Goal: Information Seeking & Learning: Check status

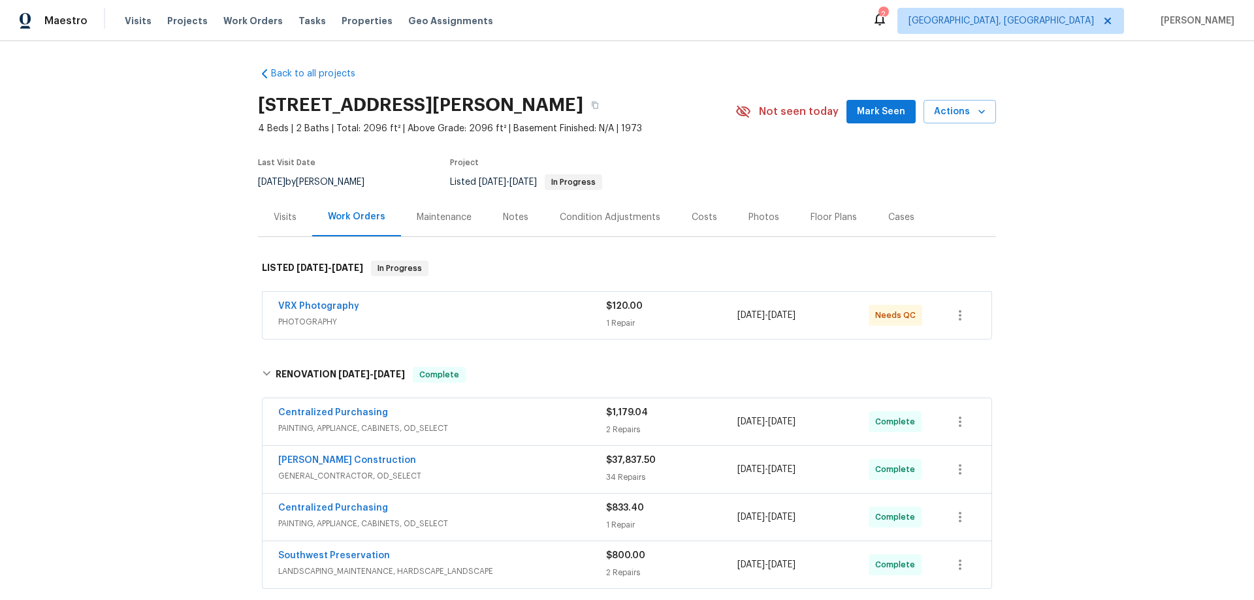
click at [190, 306] on div "Back to all projects 7616 E Mawson Rd, Mesa, AZ 85207 4 Beds | 2 Baths | Total:…" at bounding box center [627, 320] width 1254 height 559
click at [169, 212] on div "Back to all projects 7616 E Mawson Rd, Mesa, AZ 85207 4 Beds | 2 Baths | Total:…" at bounding box center [627, 320] width 1254 height 559
click at [116, 308] on div "Back to all projects 7616 E Mawson Rd, Mesa, AZ 85207 4 Beds | 2 Baths | Total:…" at bounding box center [627, 320] width 1254 height 559
click at [128, 267] on div "Back to all projects 7616 E Mawson Rd, Mesa, AZ 85207 4 Beds | 2 Baths | Total:…" at bounding box center [627, 320] width 1254 height 559
click at [137, 260] on div "Back to all projects 7616 E Mawson Rd, Mesa, AZ 85207 4 Beds | 2 Baths | Total:…" at bounding box center [627, 320] width 1254 height 559
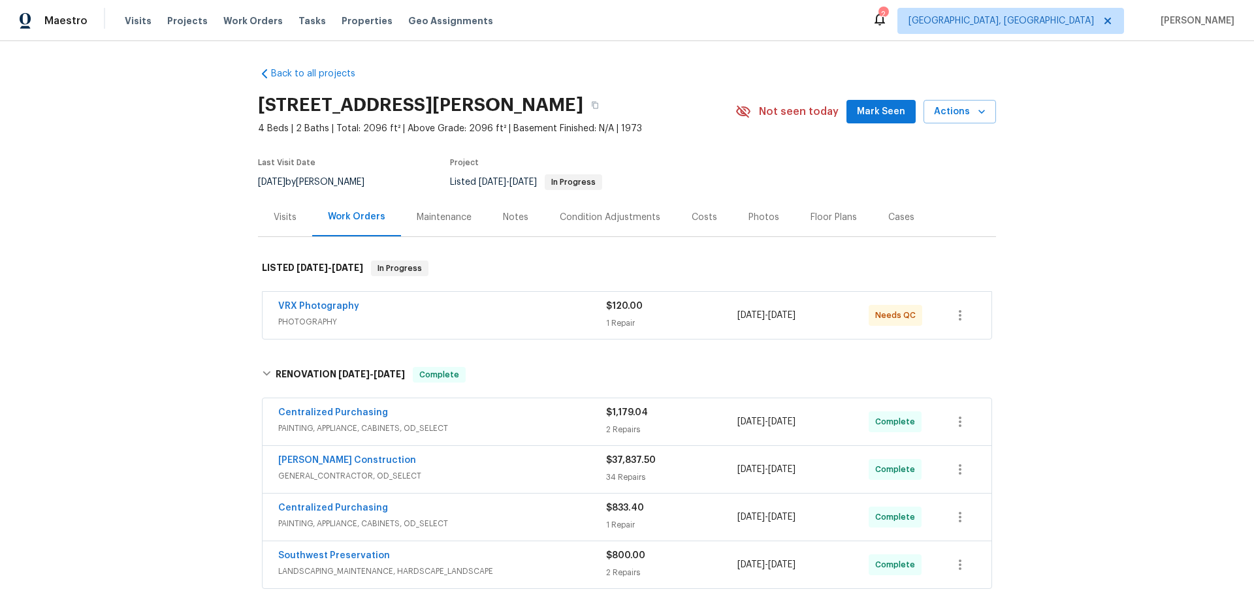
click at [173, 221] on div "Back to all projects 7616 E Mawson Rd, Mesa, AZ 85207 4 Beds | 2 Baths | Total:…" at bounding box center [627, 320] width 1254 height 559
click at [217, 251] on div "Back to all projects 7616 E Mawson Rd, Mesa, AZ 85207 4 Beds | 2 Baths | Total:…" at bounding box center [627, 320] width 1254 height 559
click at [197, 373] on div "Back to all projects 7616 E Mawson Rd, Mesa, AZ 85207 4 Beds | 2 Baths | Total:…" at bounding box center [627, 320] width 1254 height 559
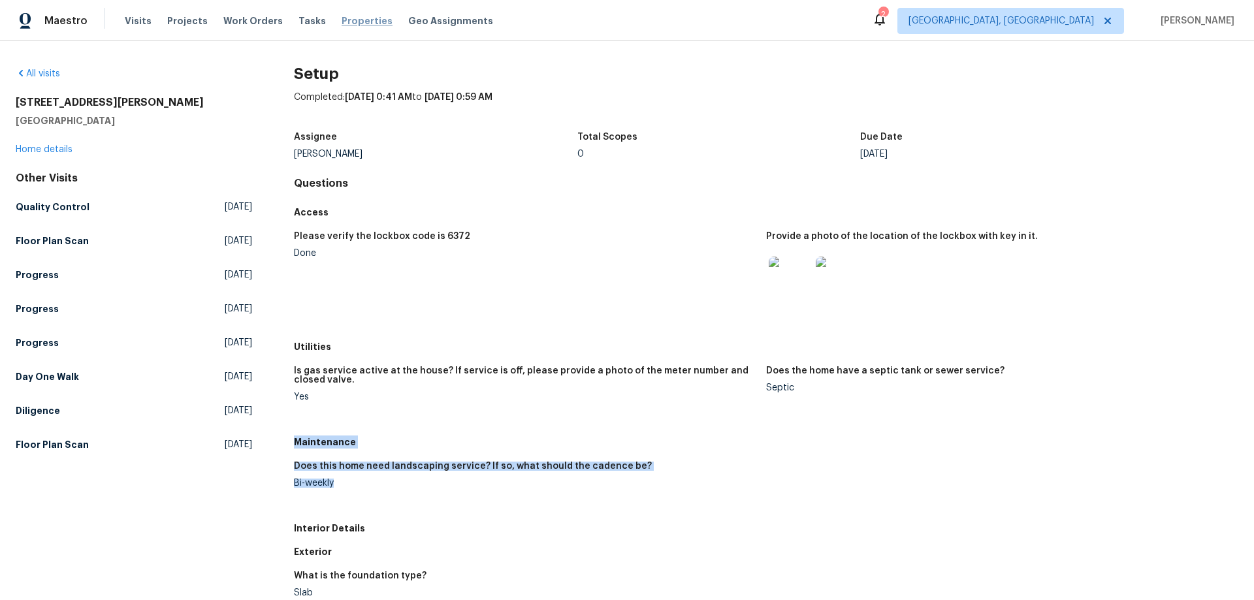
scroll to position [65, 0]
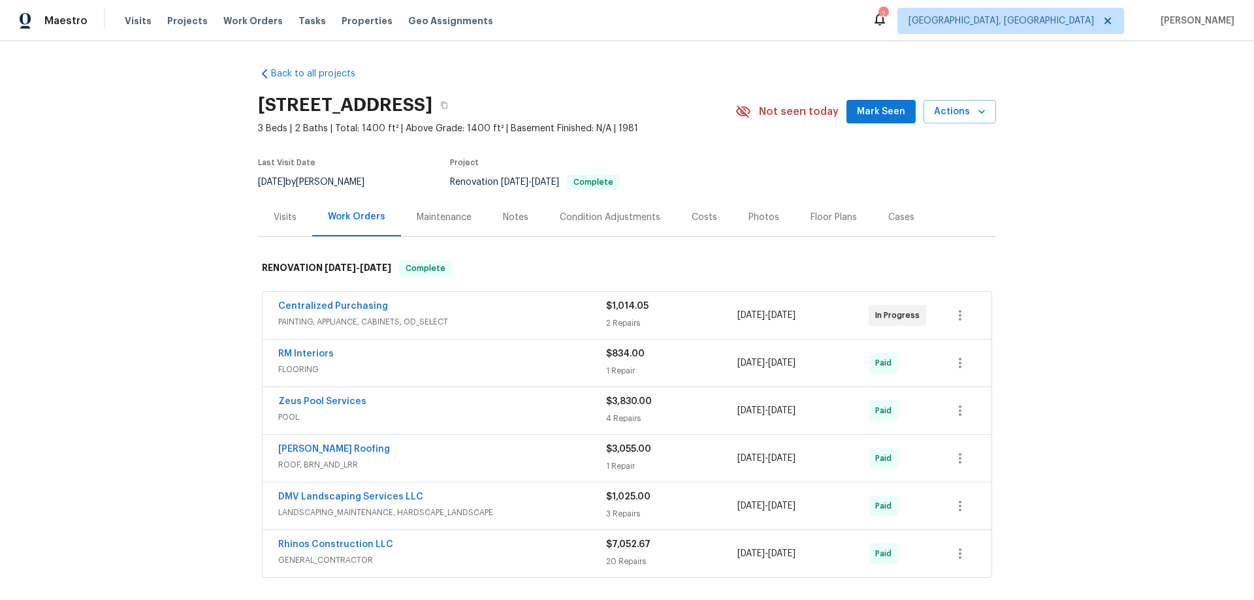
click at [274, 223] on div "Visits" at bounding box center [285, 217] width 23 height 13
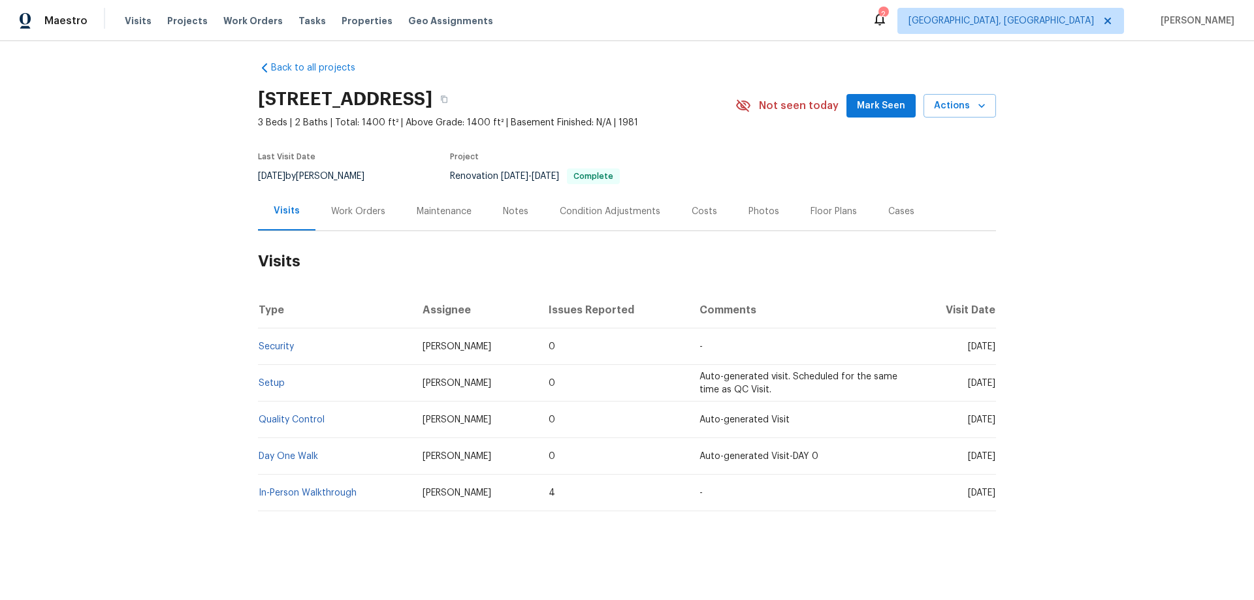
scroll to position [16, 0]
click at [337, 209] on div "Work Orders" at bounding box center [359, 211] width 86 height 39
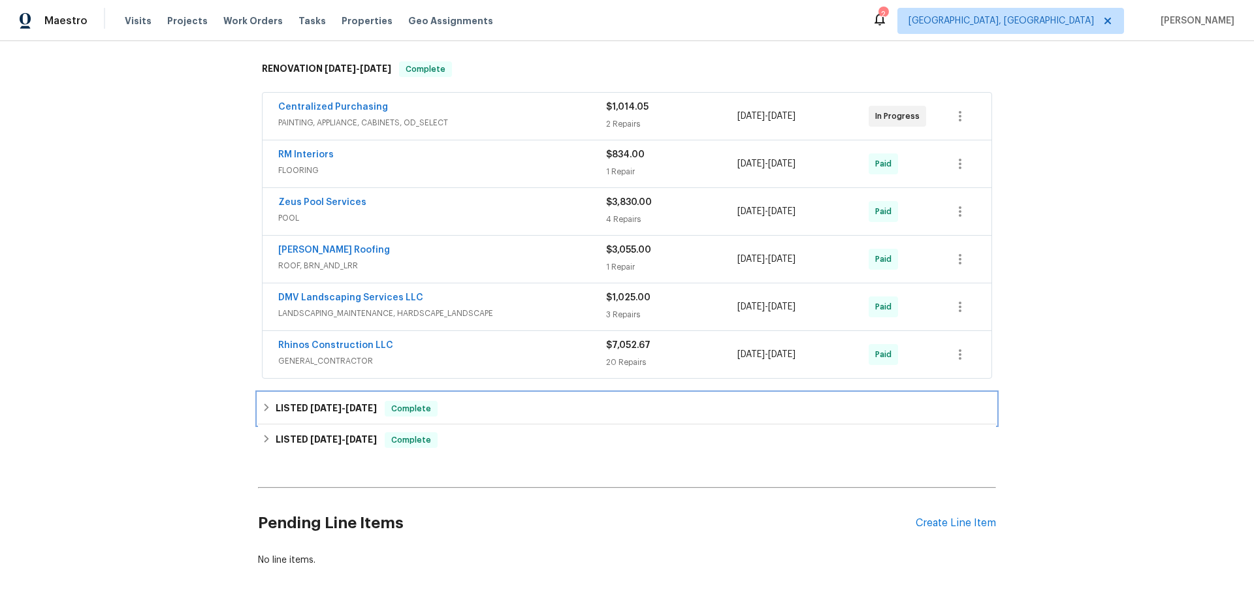
drag, startPoint x: 309, startPoint y: 406, endPoint x: 312, endPoint y: 416, distance: 10.1
click at [310, 408] on span "8/26/25" at bounding box center [325, 408] width 31 height 9
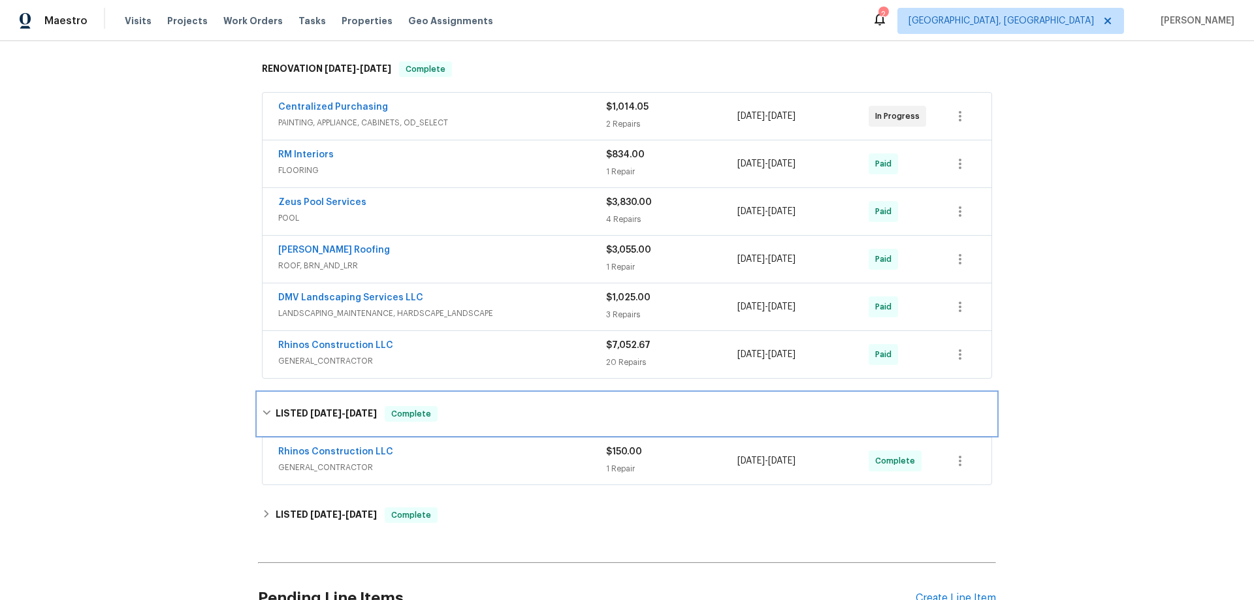
scroll to position [332, 0]
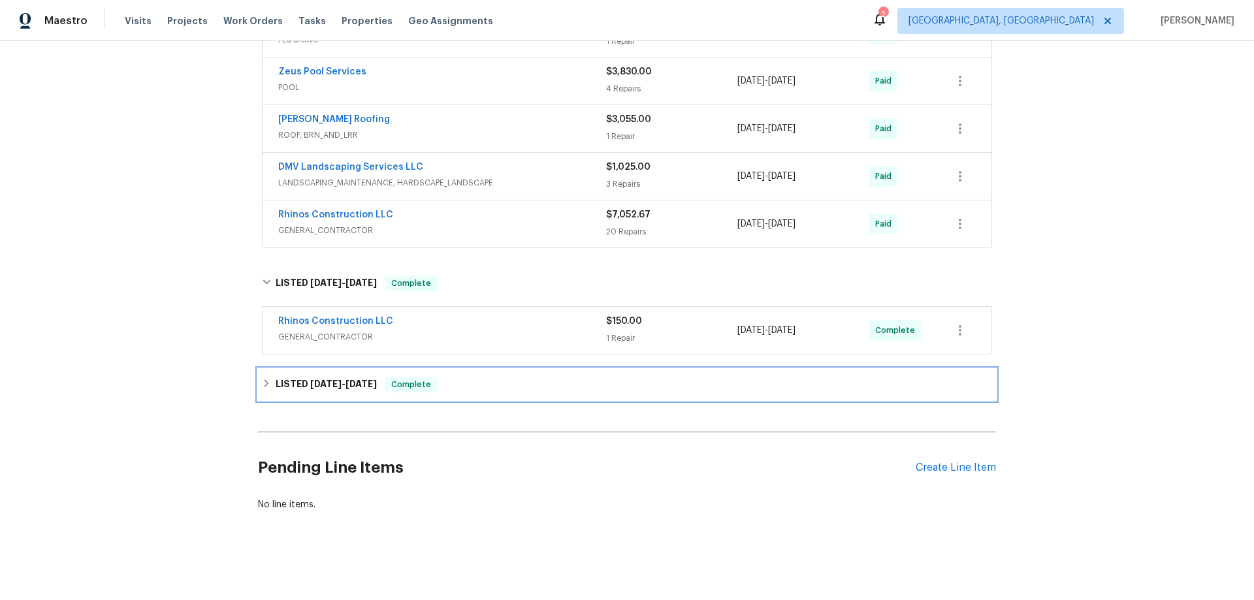
click at [310, 382] on span "8/13/25" at bounding box center [325, 384] width 31 height 9
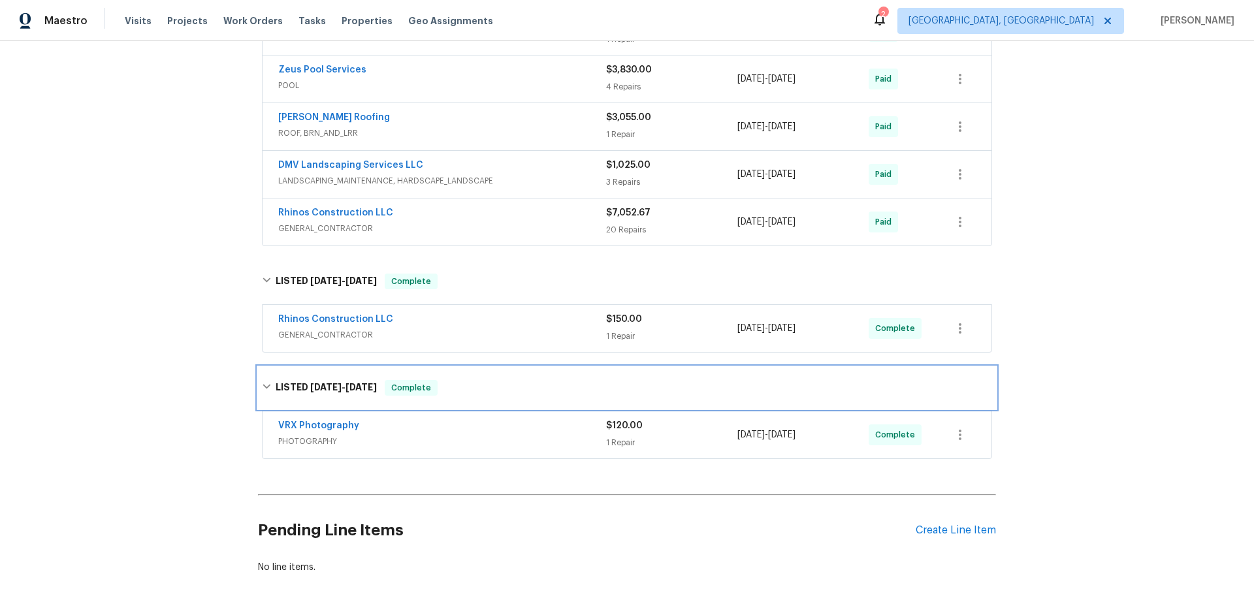
scroll to position [0, 0]
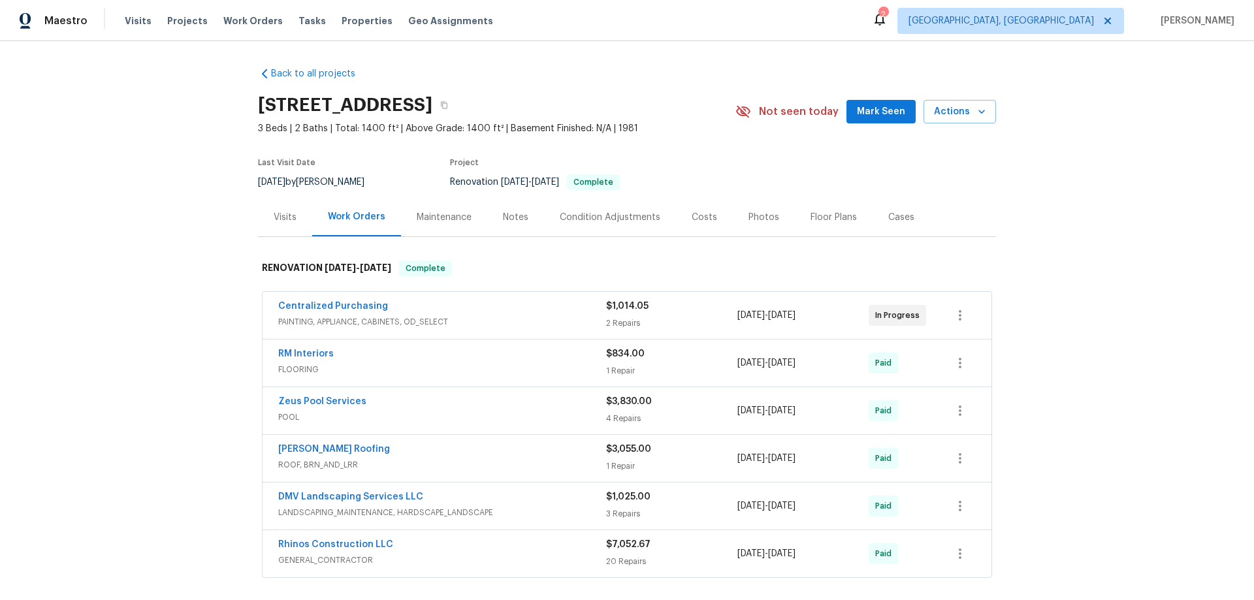
click at [174, 263] on div "Back to all projects 4619 W Orchid Ln, Chandler, AZ 85226 3 Beds | 2 Baths | To…" at bounding box center [627, 320] width 1254 height 559
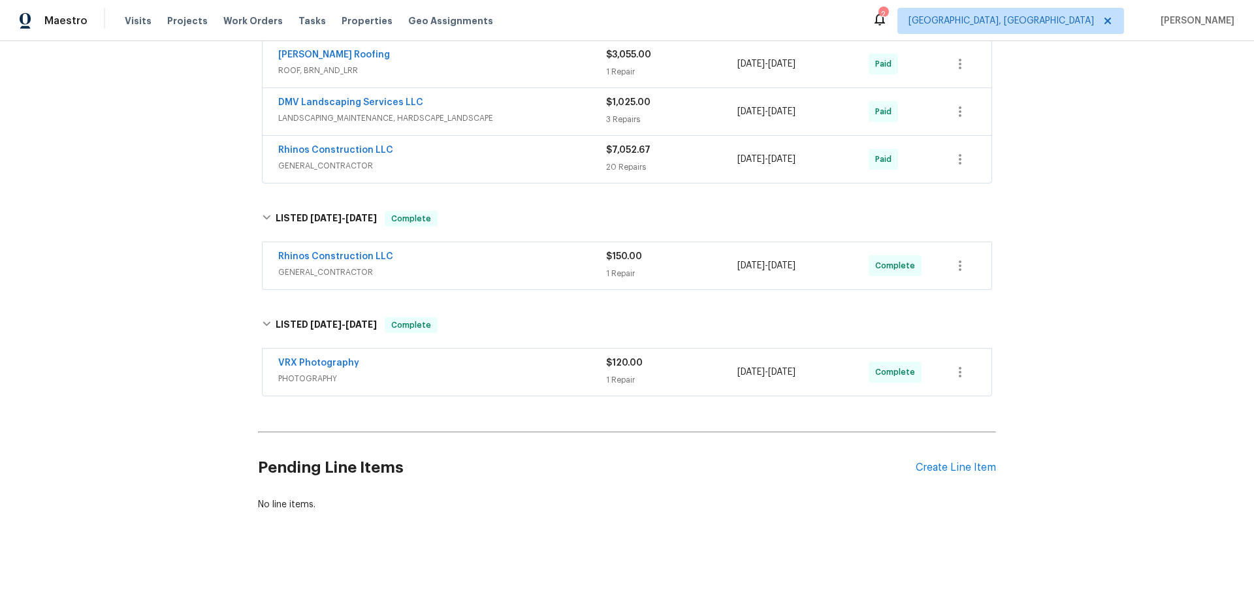
scroll to position [12, 0]
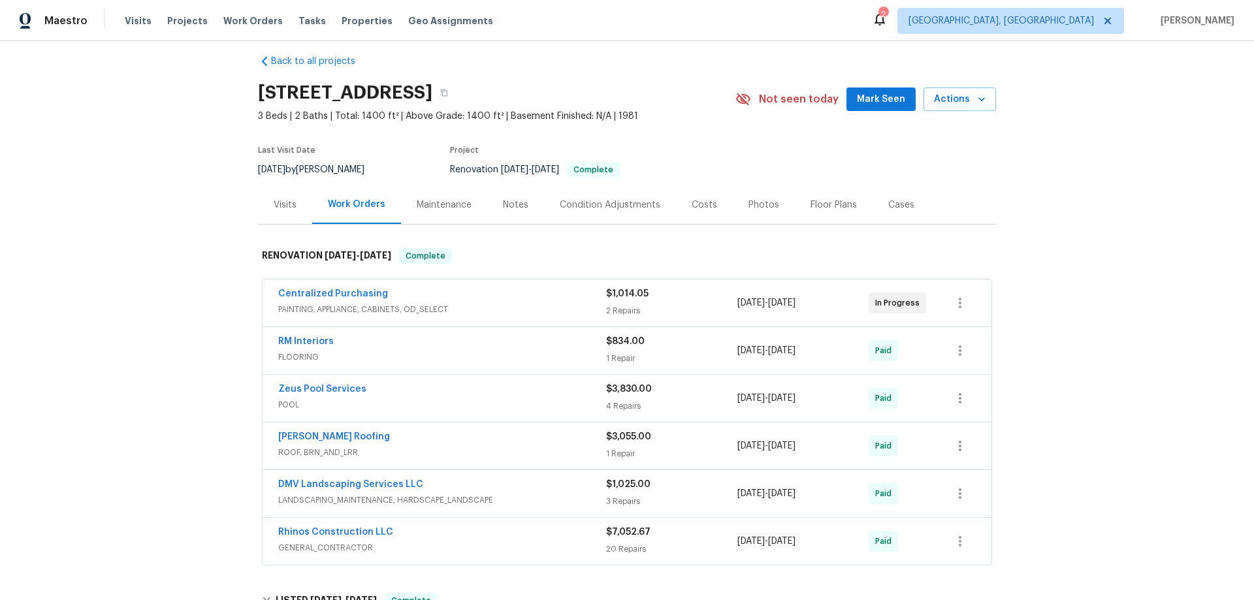
click at [172, 240] on div "Back to all projects 4619 W Orchid Ln, Chandler, AZ 85226 3 Beds | 2 Baths | To…" at bounding box center [627, 320] width 1254 height 559
click at [154, 250] on div "Back to all projects 4619 W Orchid Ln, Chandler, AZ 85226 3 Beds | 2 Baths | To…" at bounding box center [627, 320] width 1254 height 559
click at [174, 191] on div "Back to all projects 4619 W Orchid Ln, Chandler, AZ 85226 3 Beds | 2 Baths | To…" at bounding box center [627, 320] width 1254 height 559
click at [89, 180] on div "Back to all projects 4619 W Orchid Ln, Chandler, AZ 85226 3 Beds | 2 Baths | To…" at bounding box center [627, 320] width 1254 height 559
click at [137, 264] on div "Back to all projects 4619 W Orchid Ln, Chandler, AZ 85226 3 Beds | 2 Baths | To…" at bounding box center [627, 320] width 1254 height 559
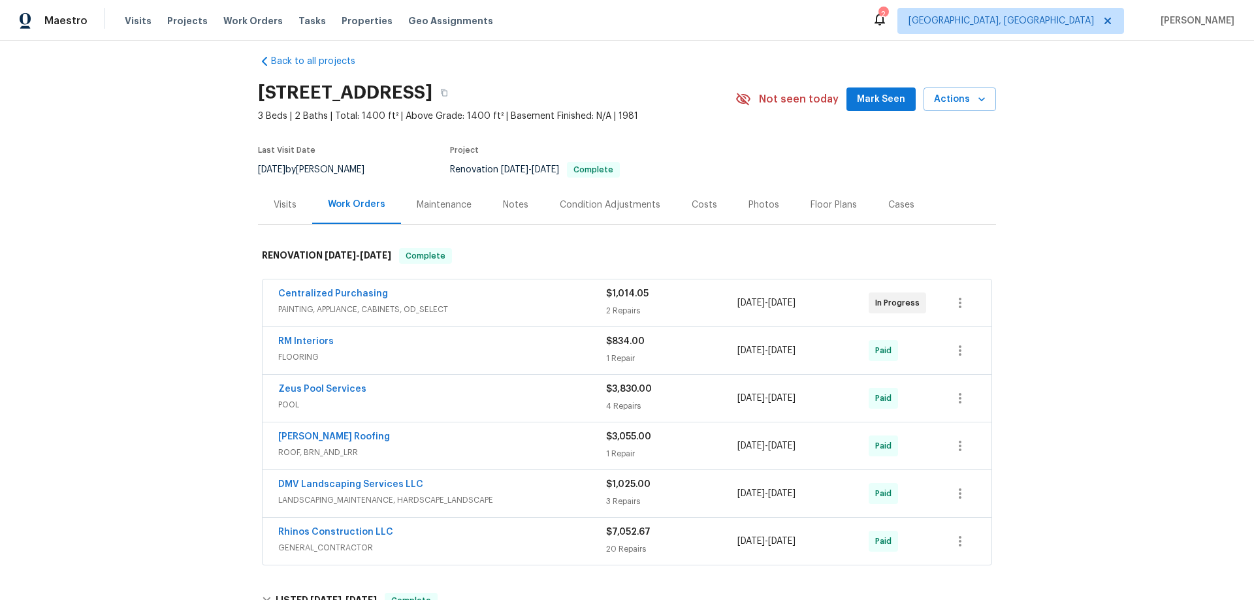
click at [131, 281] on div "Back to all projects 4619 W Orchid Ln, Chandler, AZ 85226 3 Beds | 2 Baths | To…" at bounding box center [627, 320] width 1254 height 559
click at [188, 329] on div "Back to all projects 4619 W Orchid Ln, Chandler, AZ 85226 3 Beds | 2 Baths | To…" at bounding box center [627, 320] width 1254 height 559
click at [183, 221] on div "Back to all projects 4619 W Orchid Ln, Chandler, AZ 85226 3 Beds | 2 Baths | To…" at bounding box center [627, 320] width 1254 height 559
click at [151, 274] on div "Back to all projects 4619 W Orchid Ln, Chandler, AZ 85226 3 Beds | 2 Baths | To…" at bounding box center [627, 320] width 1254 height 559
click at [174, 189] on div "Back to all projects 4619 W Orchid Ln, Chandler, AZ 85226 3 Beds | 2 Baths | To…" at bounding box center [627, 320] width 1254 height 559
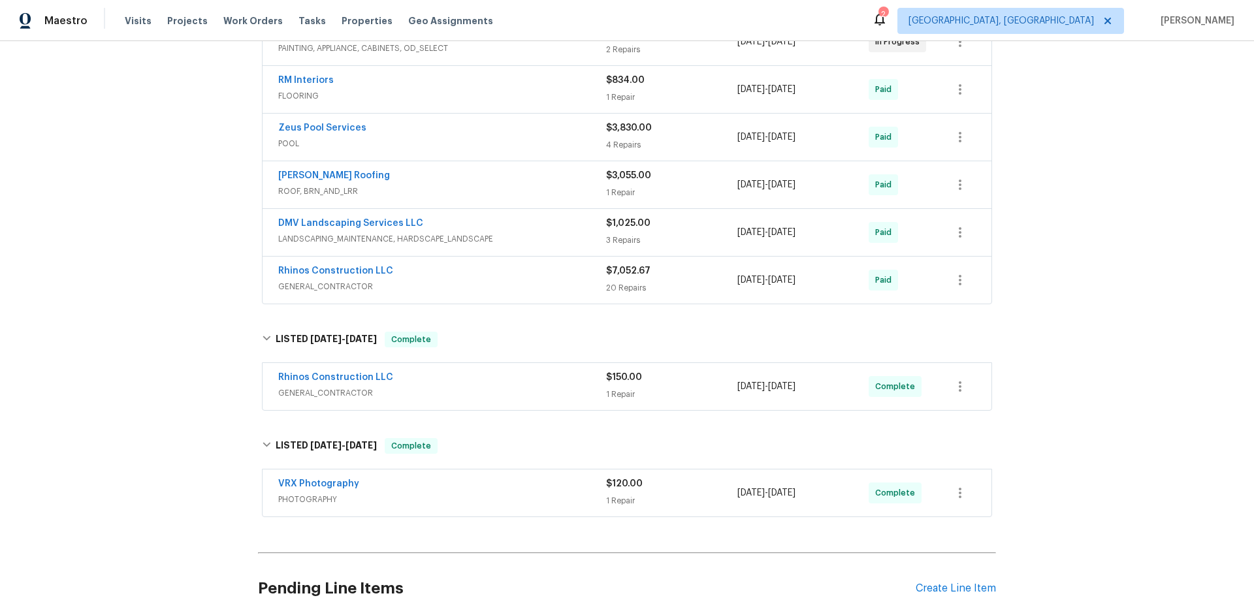
scroll to position [0, 0]
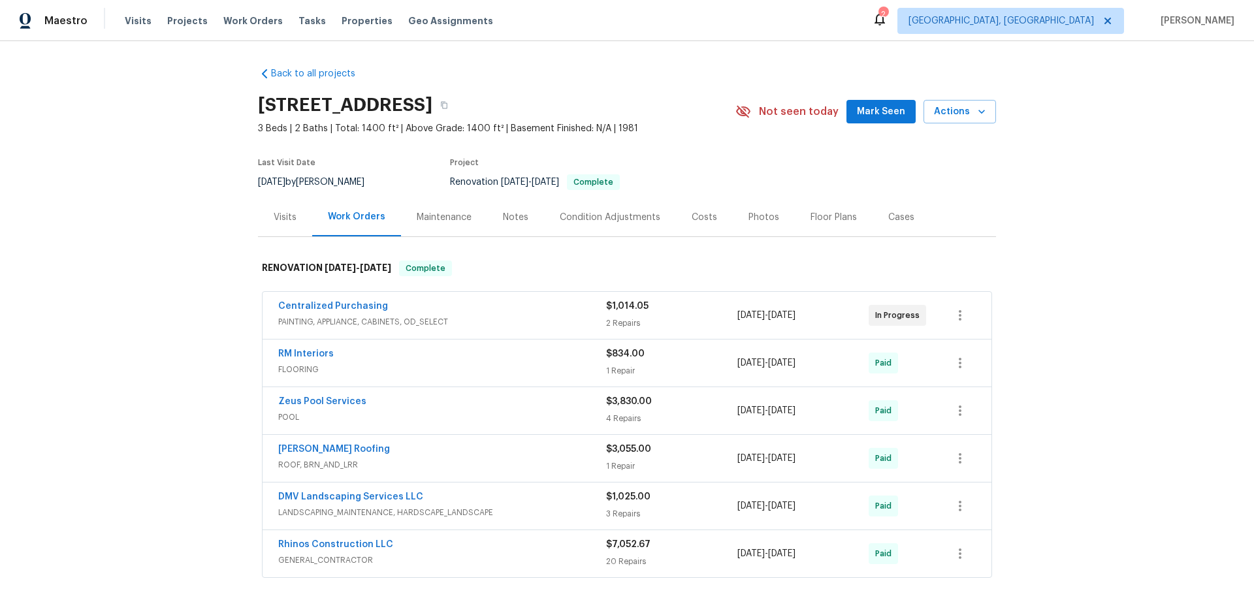
click at [163, 297] on div "Back to all projects 4619 W Orchid Ln, Chandler, AZ 85226 3 Beds | 2 Baths | To…" at bounding box center [627, 320] width 1254 height 559
click at [137, 346] on div "Back to all projects 4619 W Orchid Ln, Chandler, AZ 85226 3 Beds | 2 Baths | To…" at bounding box center [627, 320] width 1254 height 559
click at [184, 278] on div "Back to all projects 4619 W Orchid Ln, Chandler, AZ 85226 3 Beds | 2 Baths | To…" at bounding box center [627, 320] width 1254 height 559
click at [197, 261] on div "Back to all projects 4619 W Orchid Ln, Chandler, AZ 85226 3 Beds | 2 Baths | To…" at bounding box center [627, 320] width 1254 height 559
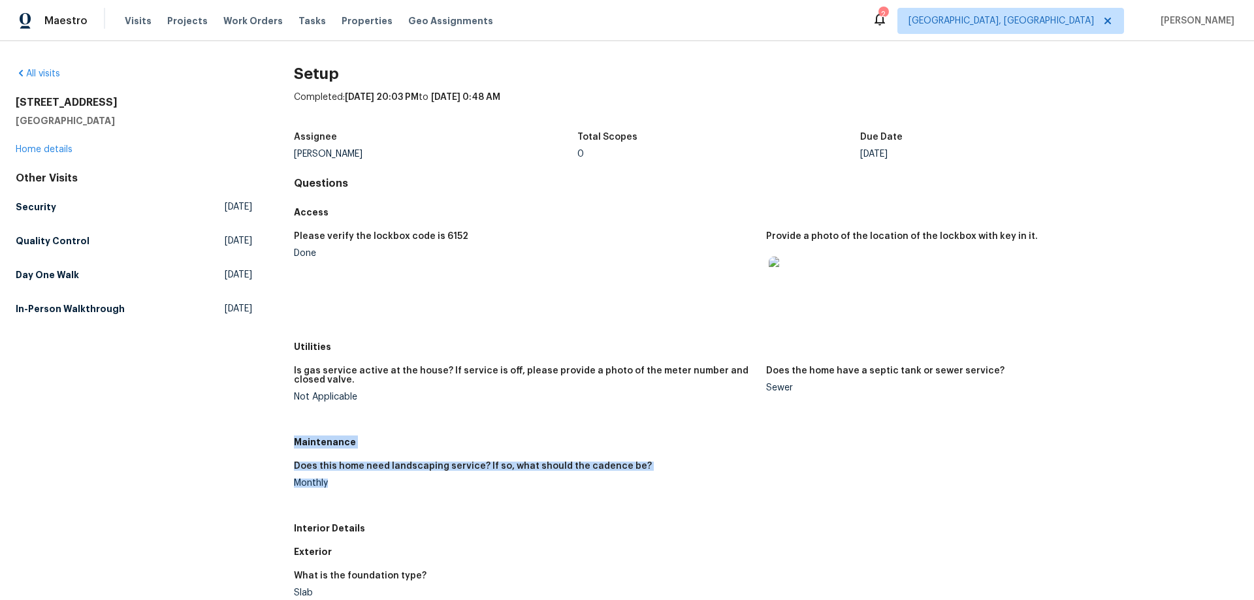
drag, startPoint x: 289, startPoint y: 443, endPoint x: 326, endPoint y: 489, distance: 59.1
click at [326, 489] on div "All visits 4619 W Orchid Ln Chandler, AZ 85226 Home details Other Visits Securi…" at bounding box center [627, 591] width 1223 height 1048
click at [112, 235] on link "Quality Control Tue, Aug 12 2025" at bounding box center [134, 241] width 237 height 24
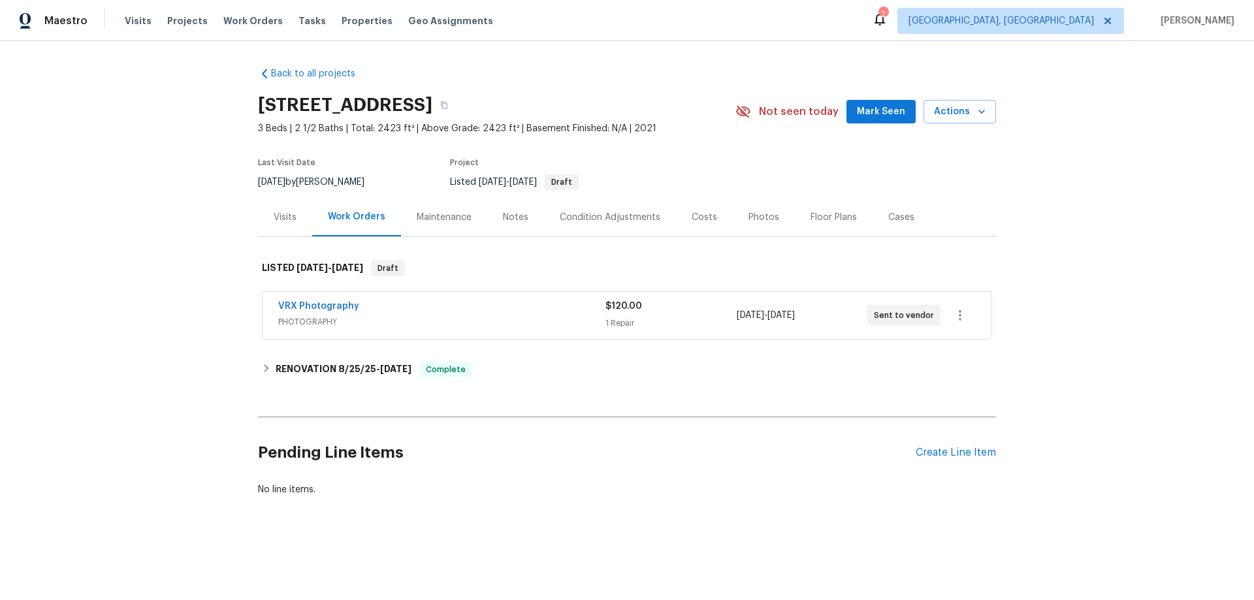
click at [274, 218] on div "Visits" at bounding box center [285, 217] width 23 height 13
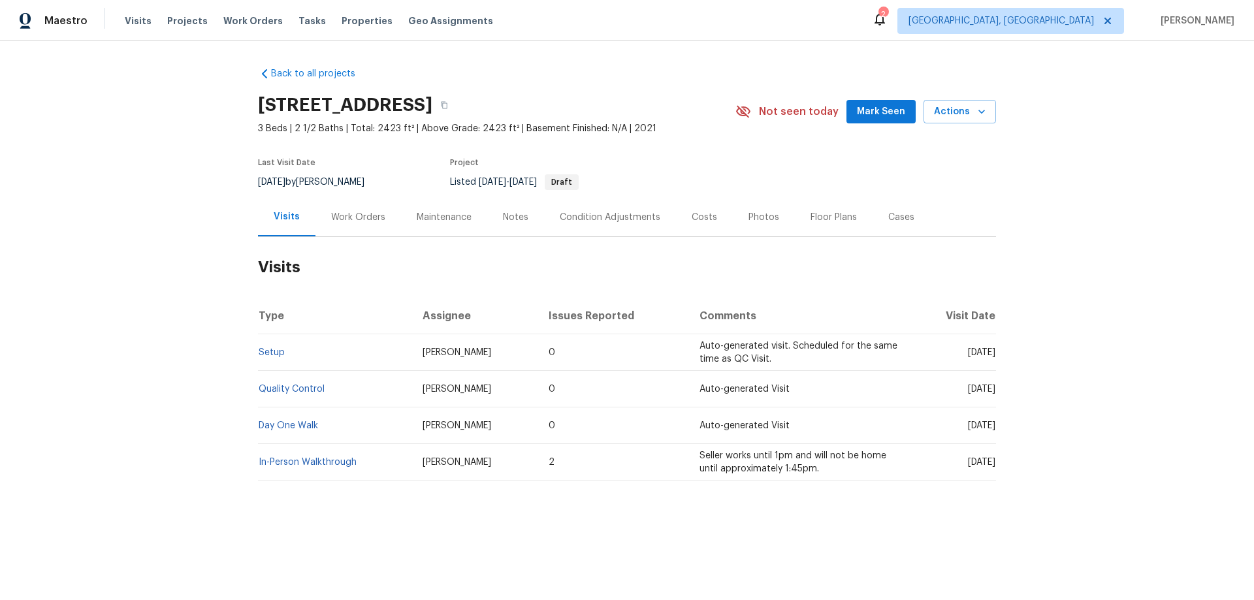
click at [338, 231] on div "Work Orders" at bounding box center [359, 217] width 86 height 39
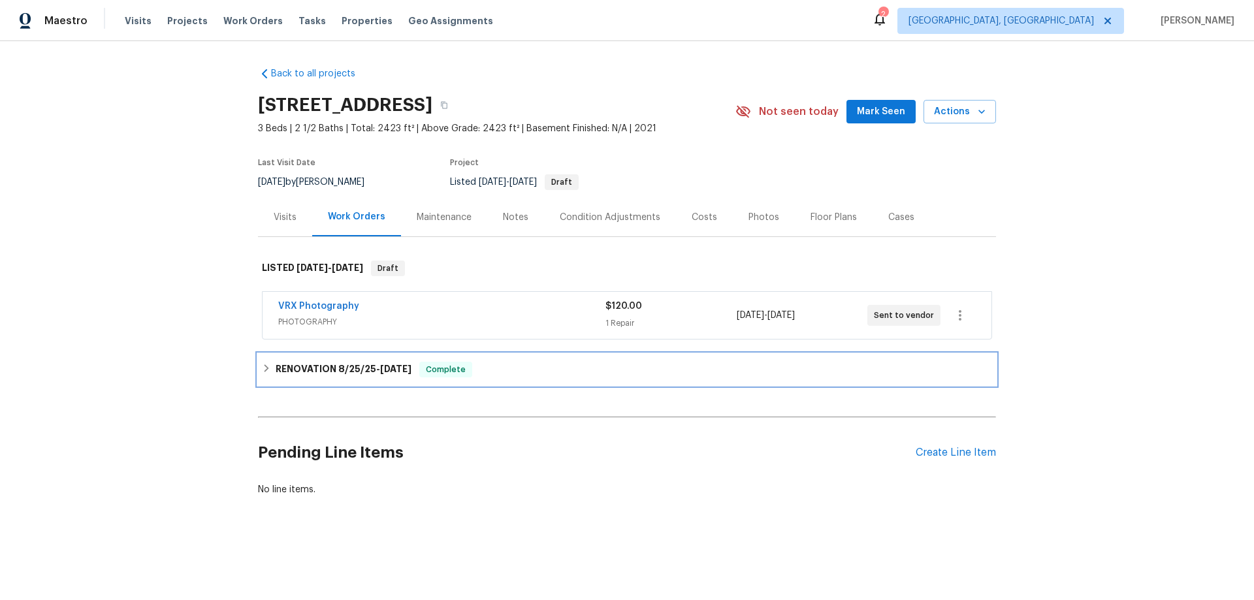
drag, startPoint x: 306, startPoint y: 368, endPoint x: 254, endPoint y: 359, distance: 53.6
click at [306, 367] on h6 "RENOVATION 8/25/25 - 9/3/25" at bounding box center [344, 370] width 136 height 16
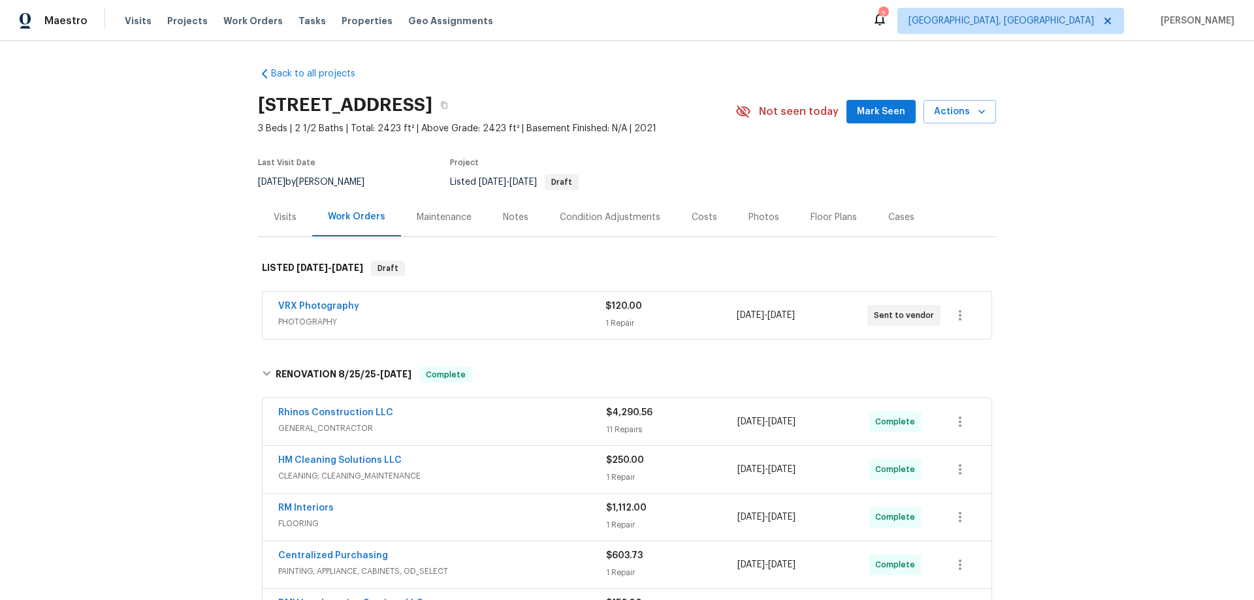
click at [183, 283] on div "Back to all projects 44507 W Palo Abeto Dr, Maricopa, AZ 85138 3 Beds | 2 1/2 B…" at bounding box center [627, 320] width 1254 height 559
click at [227, 350] on div "Back to all projects 44507 W Palo Abeto Dr, Maricopa, AZ 85138 3 Beds | 2 1/2 B…" at bounding box center [627, 320] width 1254 height 559
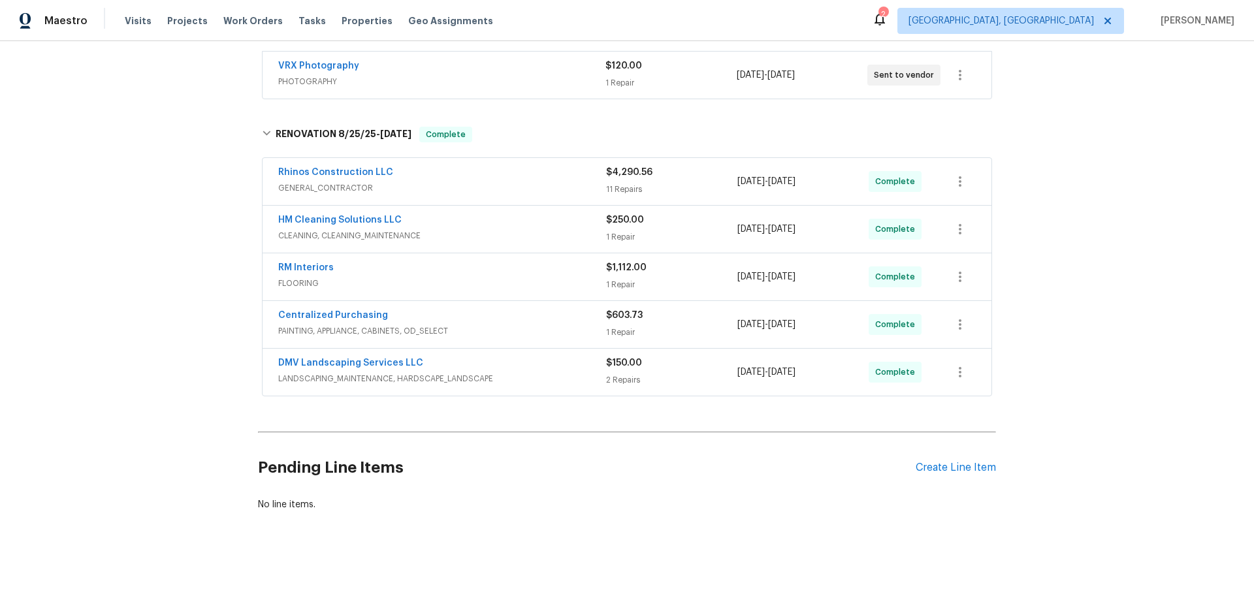
click at [222, 314] on div "Back to all projects 44507 W Palo Abeto Dr, Maricopa, AZ 85138 3 Beds | 2 1/2 B…" at bounding box center [627, 320] width 1254 height 559
click at [165, 203] on div "Back to all projects 44507 W Palo Abeto Dr, Maricopa, AZ 85138 3 Beds | 2 1/2 B…" at bounding box center [627, 320] width 1254 height 559
click at [156, 237] on div "Back to all projects 44507 W Palo Abeto Dr, Maricopa, AZ 85138 3 Beds | 2 1/2 B…" at bounding box center [627, 320] width 1254 height 559
click at [174, 186] on div "Back to all projects 44507 W Palo Abeto Dr, Maricopa, AZ 85138 3 Beds | 2 1/2 B…" at bounding box center [627, 320] width 1254 height 559
click at [113, 323] on div "Back to all projects 44507 W Palo Abeto Dr, Maricopa, AZ 85138 3 Beds | 2 1/2 B…" at bounding box center [627, 320] width 1254 height 559
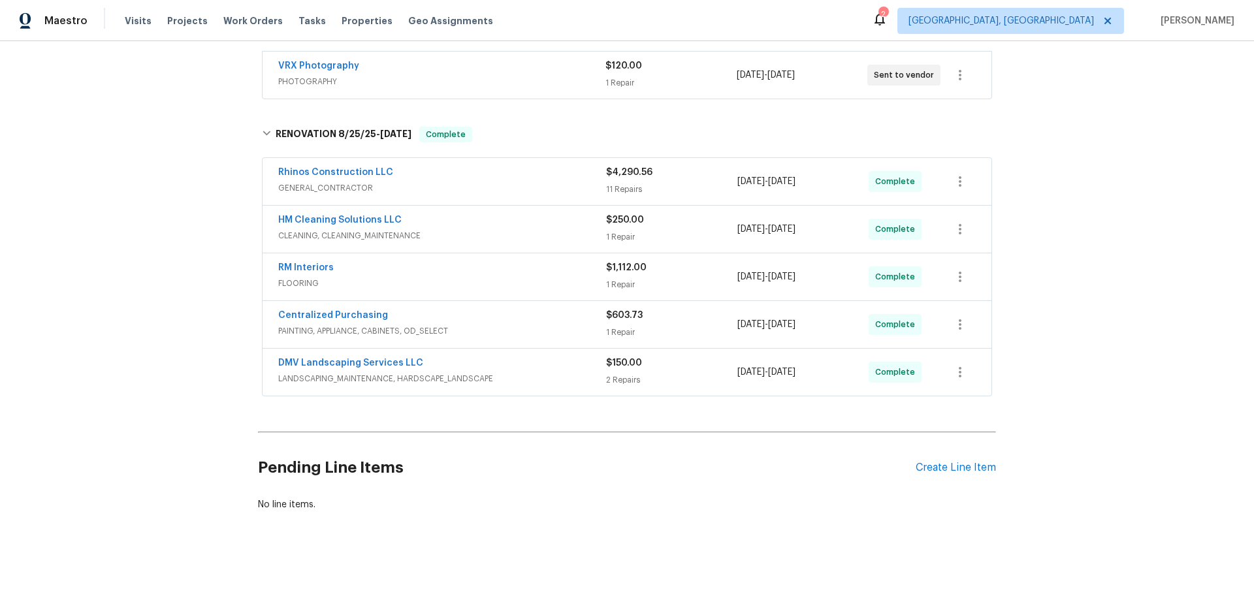
click at [138, 150] on div "Back to all projects 44507 W Palo Abeto Dr, Maricopa, AZ 85138 3 Beds | 2 1/2 B…" at bounding box center [627, 320] width 1254 height 559
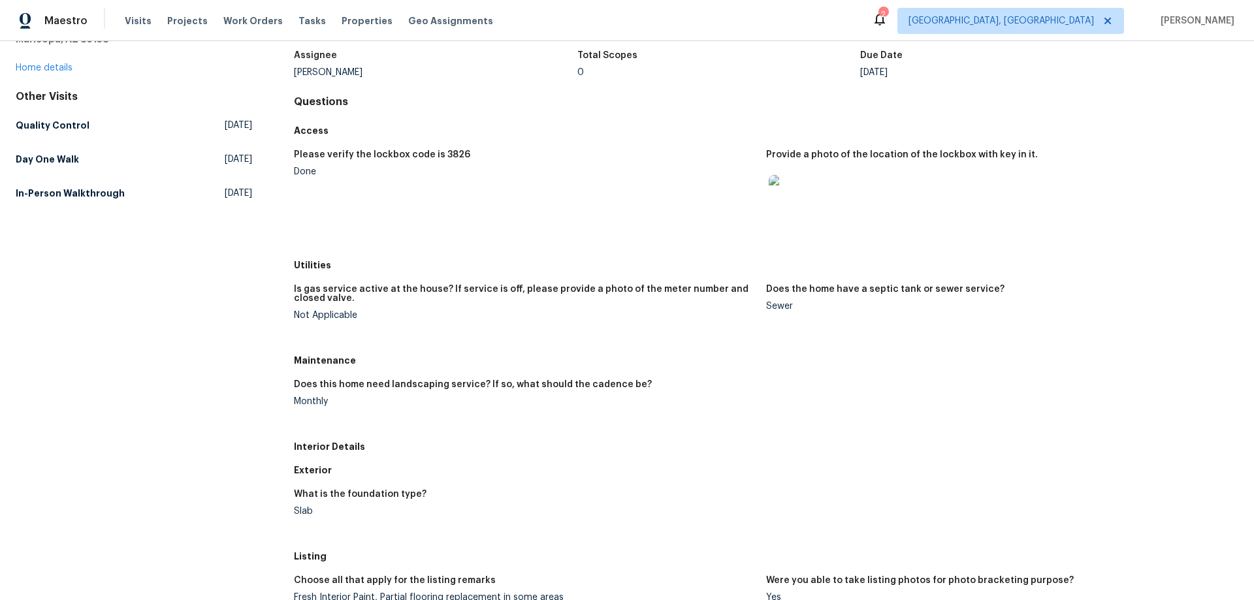
scroll to position [196, 0]
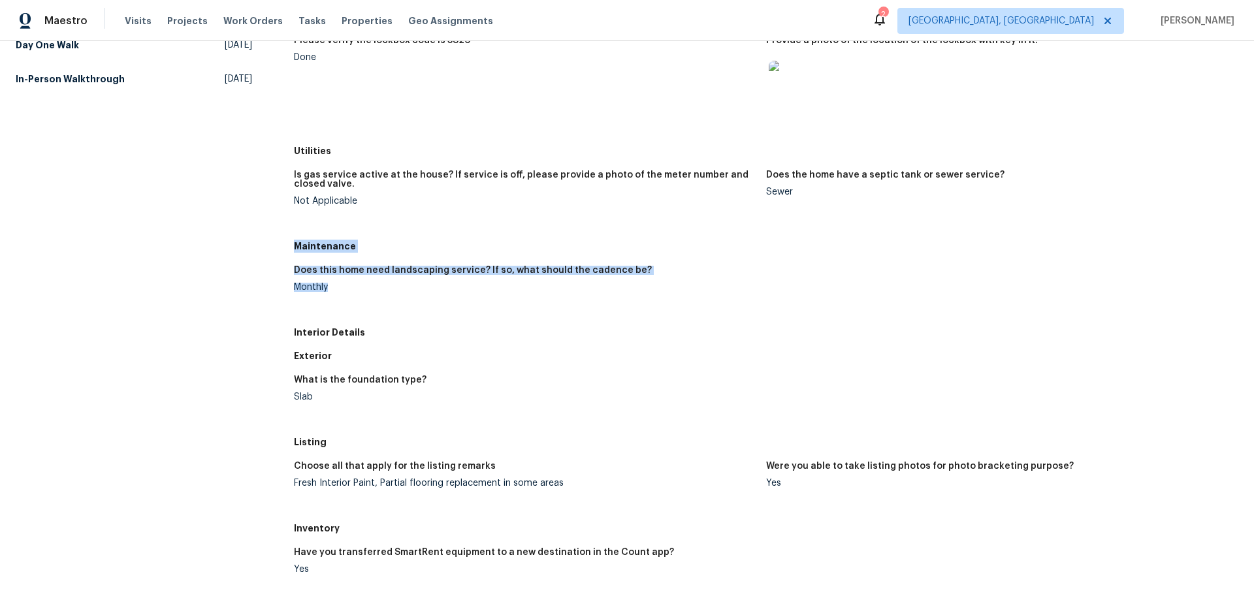
drag, startPoint x: 294, startPoint y: 246, endPoint x: 329, endPoint y: 288, distance: 54.7
click at [329, 288] on div "Maintenance Does this home need landscaping service? If so, what should the cad…" at bounding box center [766, 278] width 945 height 86
click at [238, 236] on div "All visits [STREET_ADDRESS][PERSON_NAME] Home details Other Visits Quality Cont…" at bounding box center [134, 395] width 237 height 1048
drag, startPoint x: 292, startPoint y: 244, endPoint x: 340, endPoint y: 297, distance: 71.7
click at [340, 297] on div "Maintenance Does this home need landscaping service? If so, what should the cad…" at bounding box center [766, 278] width 945 height 86
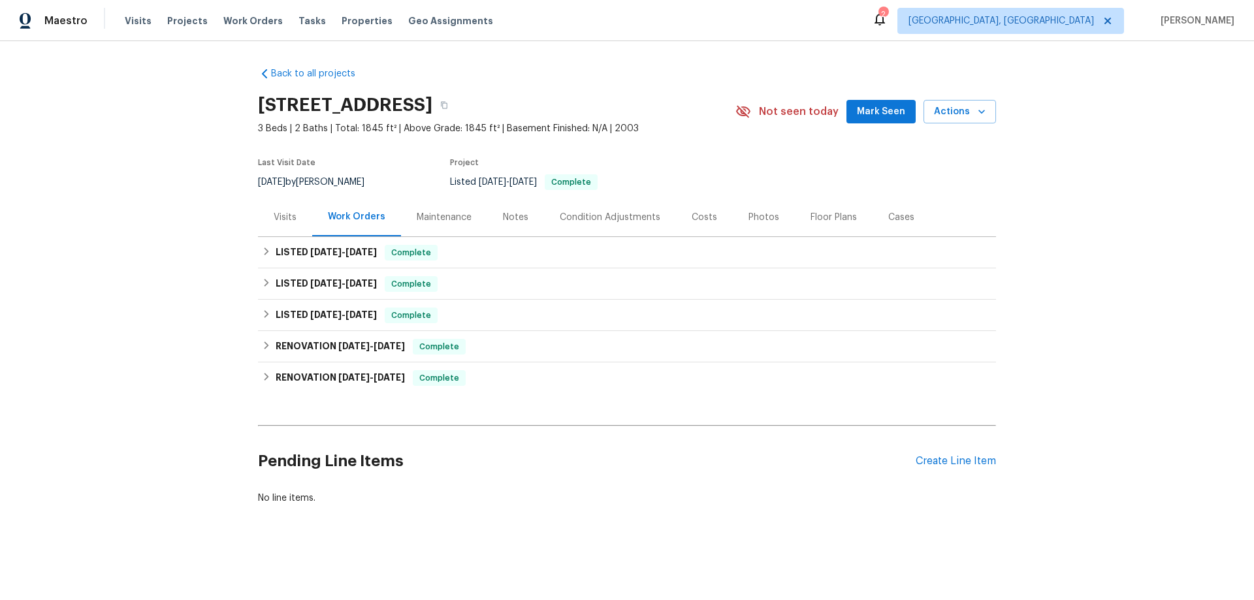
click at [289, 235] on div "Visits" at bounding box center [285, 217] width 54 height 39
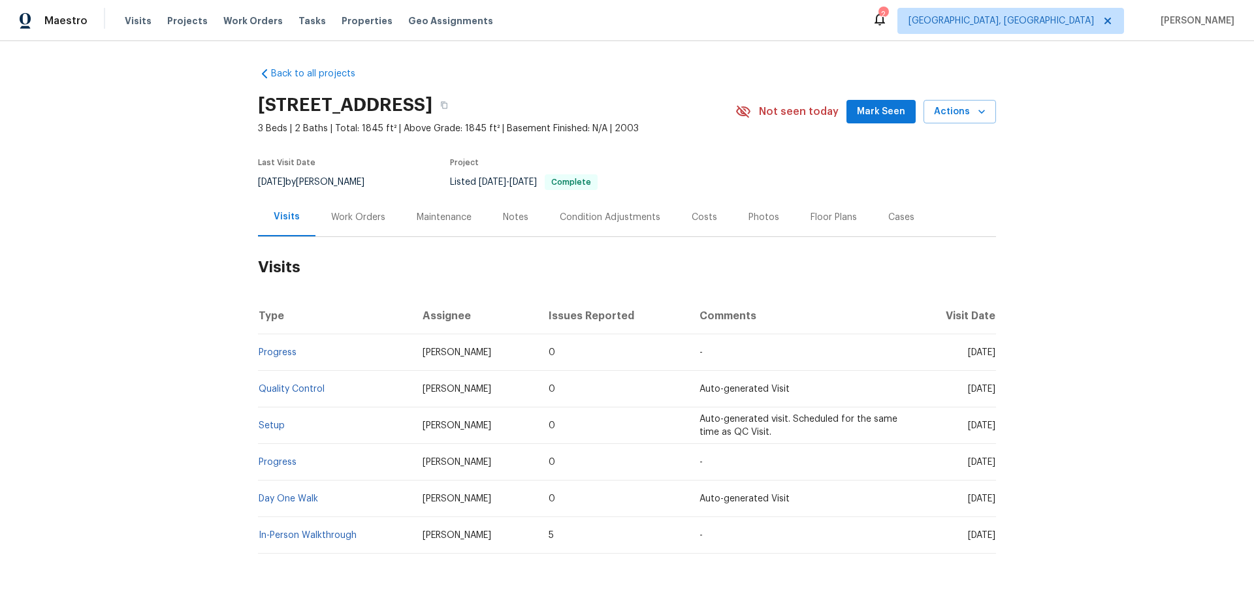
click at [350, 218] on div "Work Orders" at bounding box center [358, 217] width 54 height 13
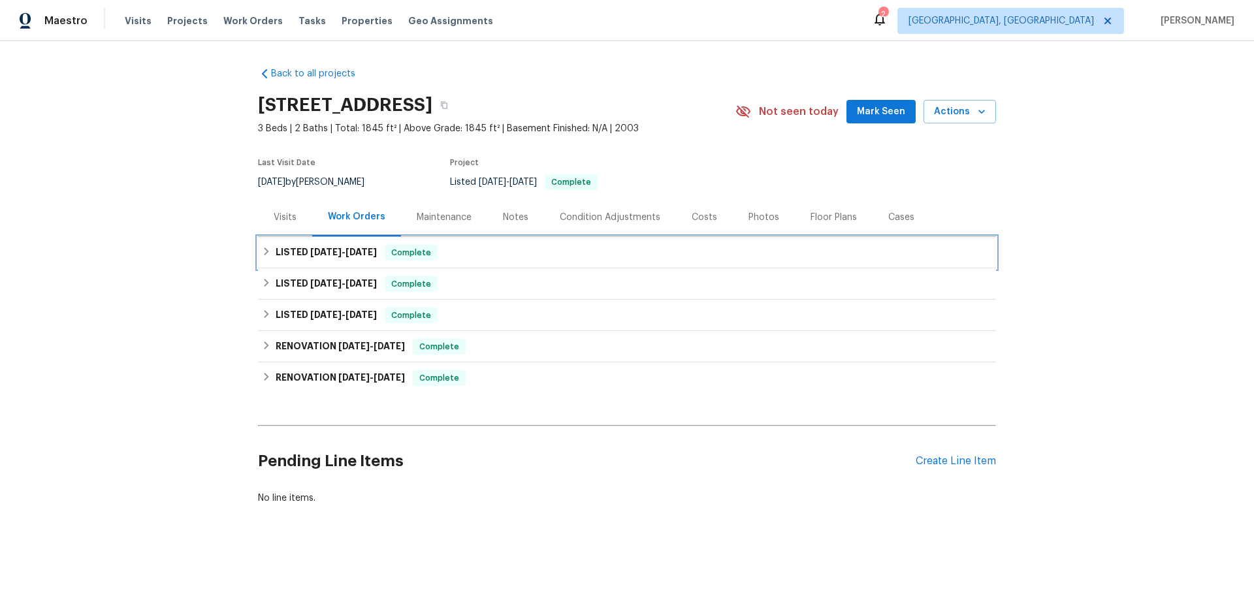
drag, startPoint x: 294, startPoint y: 252, endPoint x: 297, endPoint y: 257, distance: 6.7
click at [295, 252] on h6 "LISTED [DATE] - [DATE]" at bounding box center [326, 253] width 101 height 16
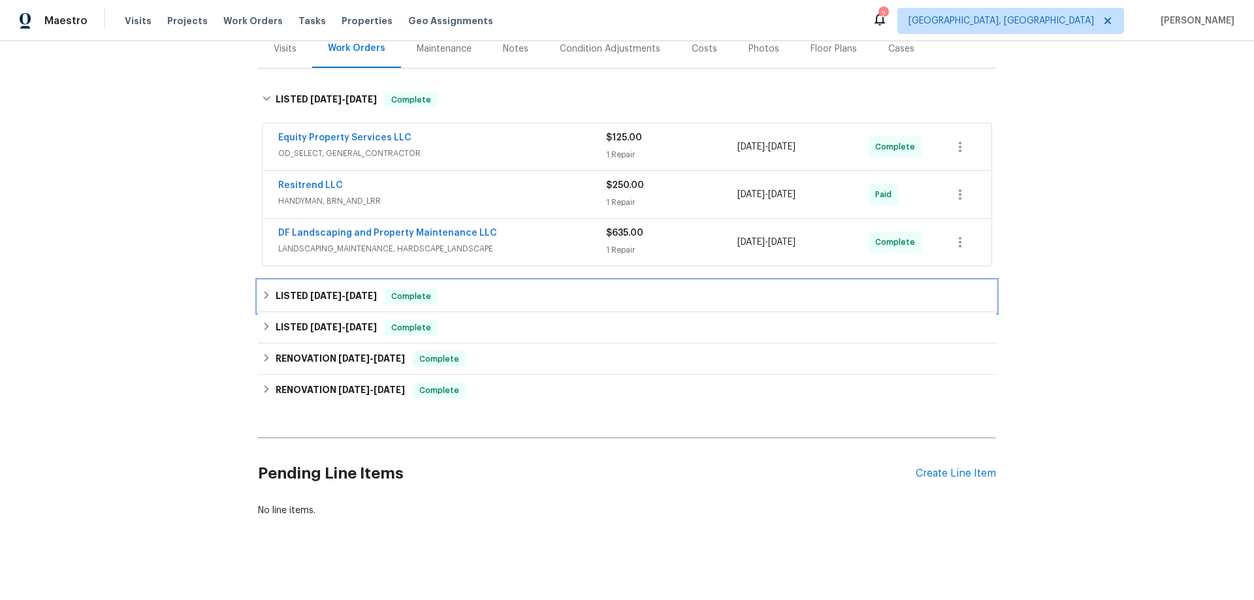
drag, startPoint x: 297, startPoint y: 301, endPoint x: 244, endPoint y: 293, distance: 52.8
click at [301, 298] on h6 "LISTED [DATE] - [DATE]" at bounding box center [326, 297] width 101 height 16
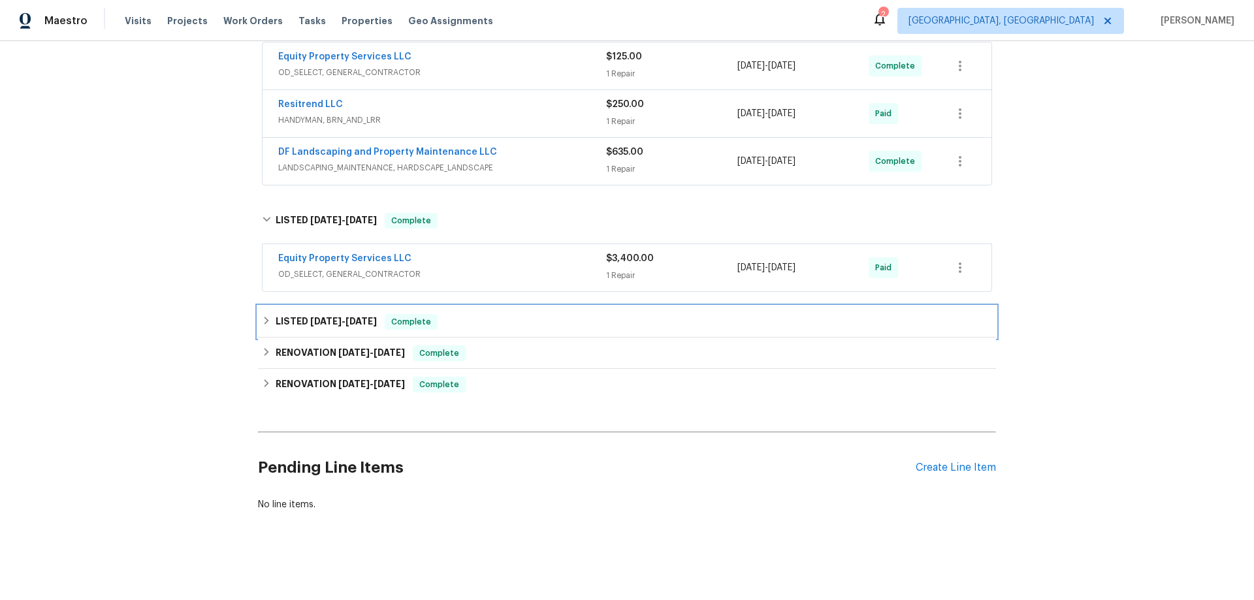
click at [279, 320] on h6 "LISTED [DATE] - [DATE]" at bounding box center [326, 322] width 101 height 16
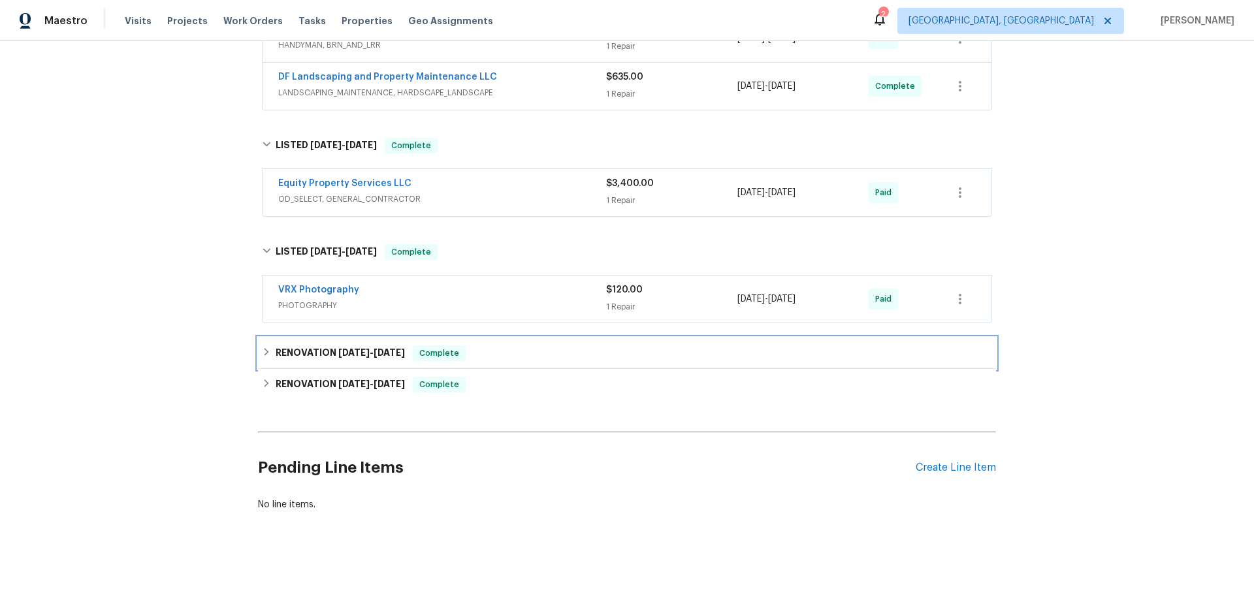
click at [265, 346] on div "RENOVATION [DATE] - [DATE] Complete" at bounding box center [627, 354] width 730 height 16
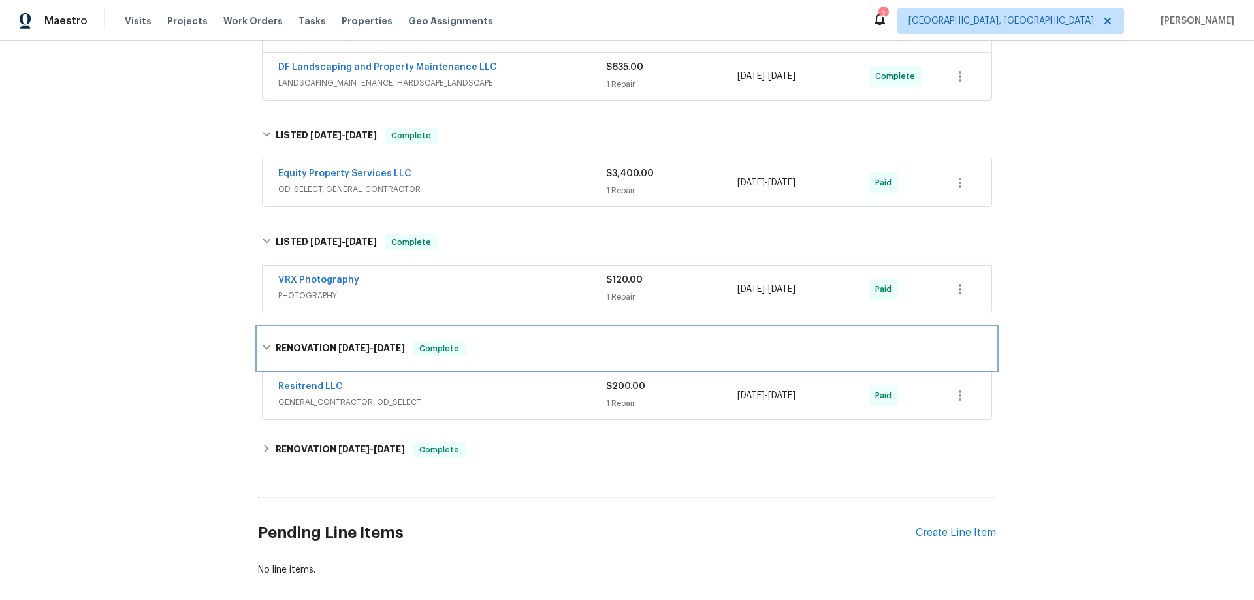
scroll to position [408, 0]
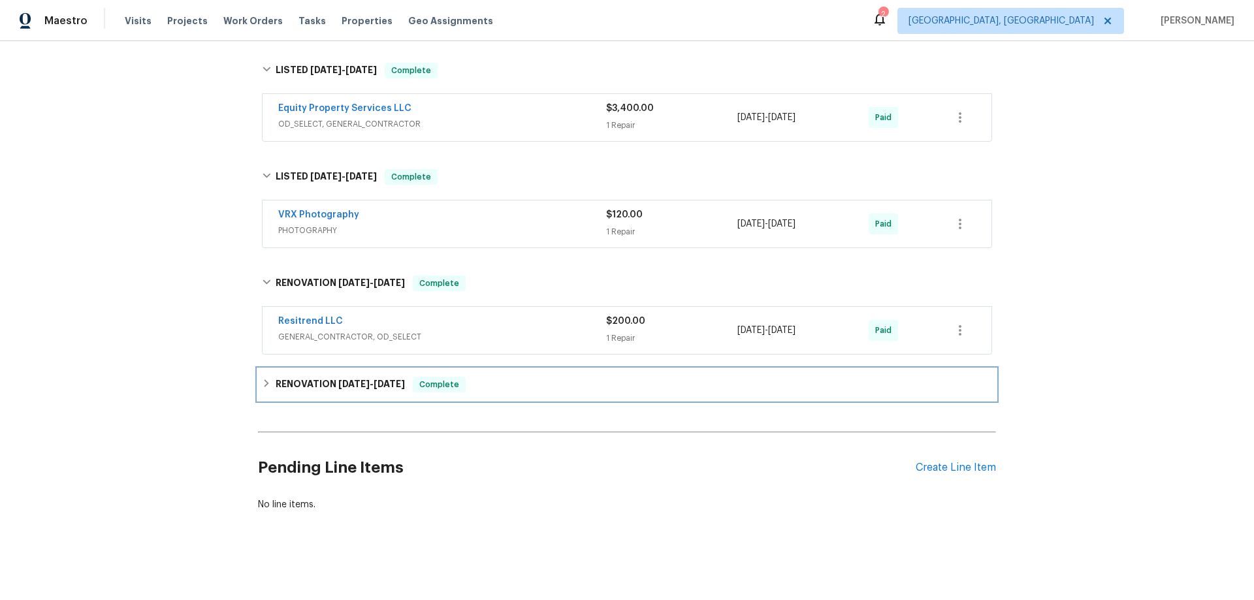
click at [280, 377] on h6 "RENOVATION [DATE] - [DATE]" at bounding box center [340, 385] width 129 height 16
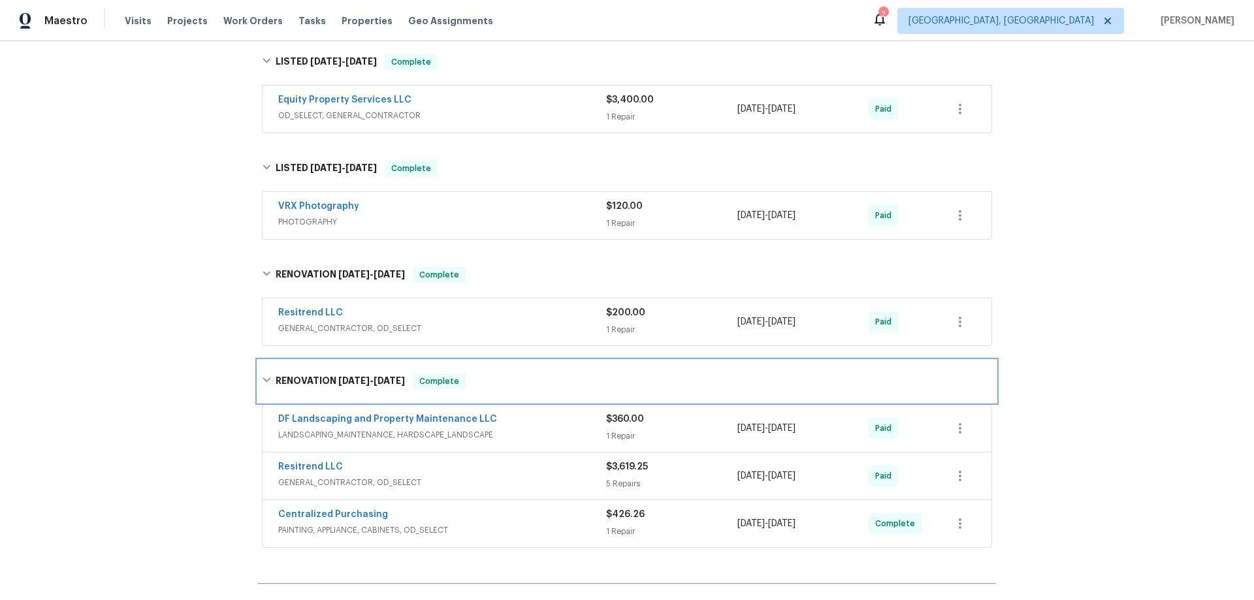
scroll to position [0, 0]
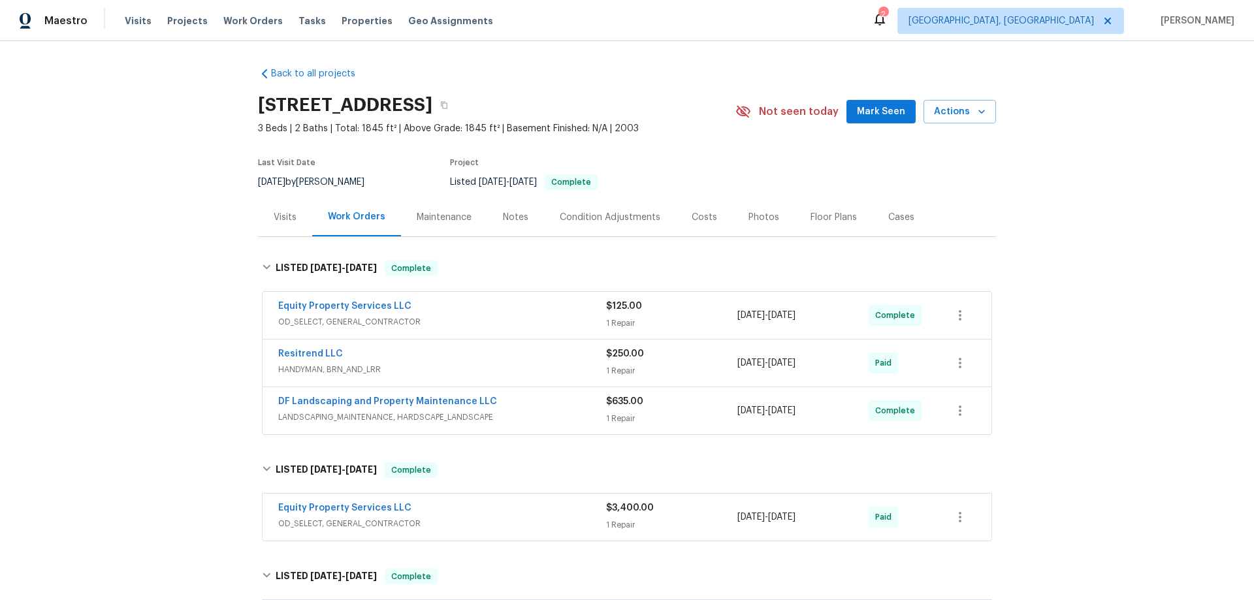
click at [174, 240] on div "Back to all projects [STREET_ADDRESS] 3 Beds | 2 Baths | Total: 1845 ft² | Abov…" at bounding box center [627, 320] width 1254 height 559
click at [142, 252] on div "Back to all projects [STREET_ADDRESS] 3 Beds | 2 Baths | Total: 1845 ft² | Abov…" at bounding box center [627, 320] width 1254 height 559
click at [147, 303] on div "Back to all projects [STREET_ADDRESS] 3 Beds | 2 Baths | Total: 1845 ft² | Abov…" at bounding box center [627, 320] width 1254 height 559
click at [152, 191] on div "Back to all projects [STREET_ADDRESS] 3 Beds | 2 Baths | Total: 1845 ft² | Abov…" at bounding box center [627, 320] width 1254 height 559
click at [207, 240] on div "Back to all projects [STREET_ADDRESS] 3 Beds | 2 Baths | Total: 1845 ft² | Abov…" at bounding box center [627, 320] width 1254 height 559
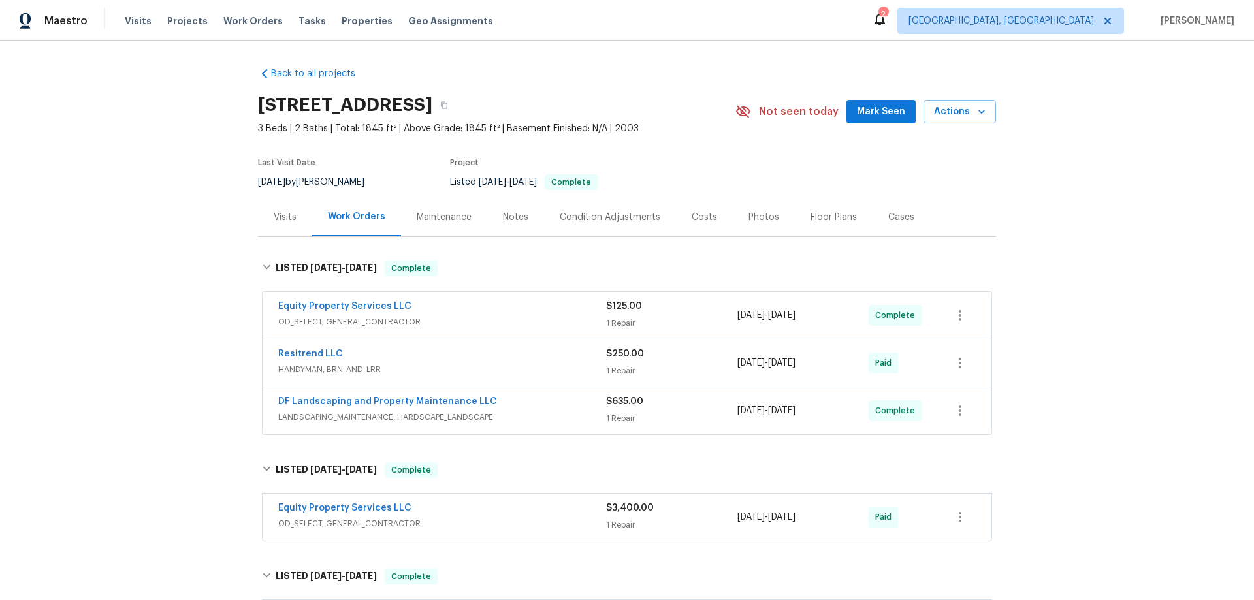
click at [158, 269] on div "Back to all projects [STREET_ADDRESS] 3 Beds | 2 Baths | Total: 1845 ft² | Abov…" at bounding box center [627, 320] width 1254 height 559
click at [166, 280] on div "Back to all projects [STREET_ADDRESS] 3 Beds | 2 Baths | Total: 1845 ft² | Abov…" at bounding box center [627, 320] width 1254 height 559
click at [163, 128] on div "Back to all projects [STREET_ADDRESS] 3 Beds | 2 Baths | Total: 1845 ft² | Abov…" at bounding box center [627, 320] width 1254 height 559
click at [111, 314] on div "Back to all projects [STREET_ADDRESS] 3 Beds | 2 Baths | Total: 1845 ft² | Abov…" at bounding box center [627, 320] width 1254 height 559
